Goal: Task Accomplishment & Management: Manage account settings

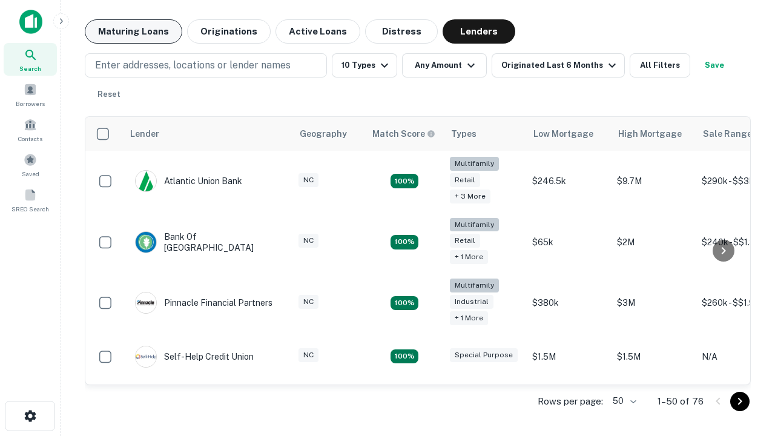
click at [133, 31] on button "Maturing Loans" at bounding box center [133, 31] width 97 height 24
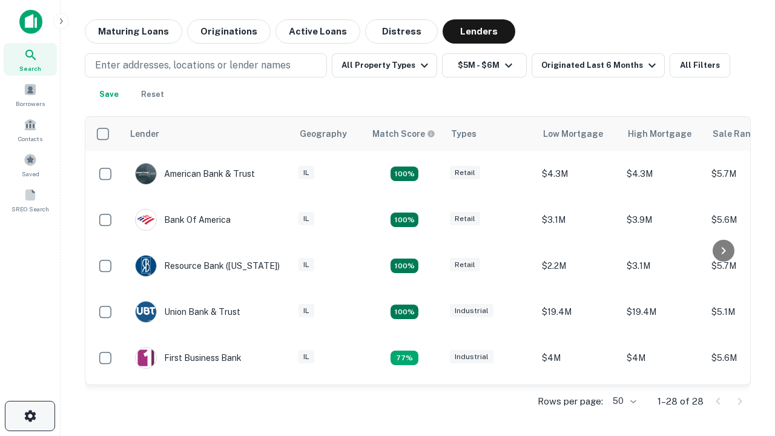
click at [30, 416] on icon "button" at bounding box center [30, 416] width 15 height 15
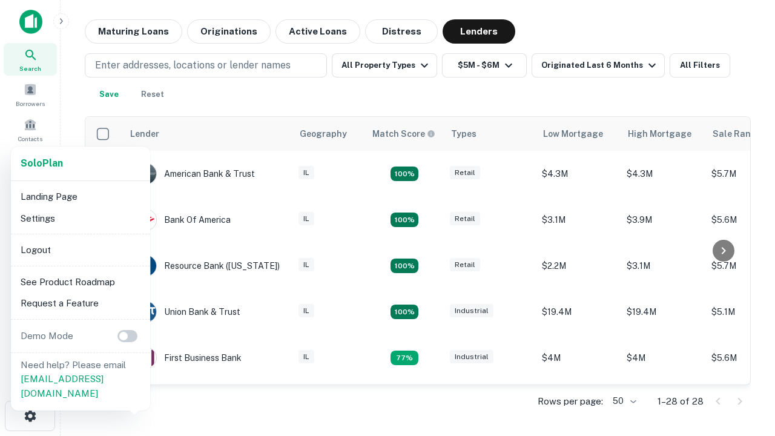
click at [80, 249] on li "Logout" at bounding box center [81, 250] width 130 height 22
